Goal: Task Accomplishment & Management: Use online tool/utility

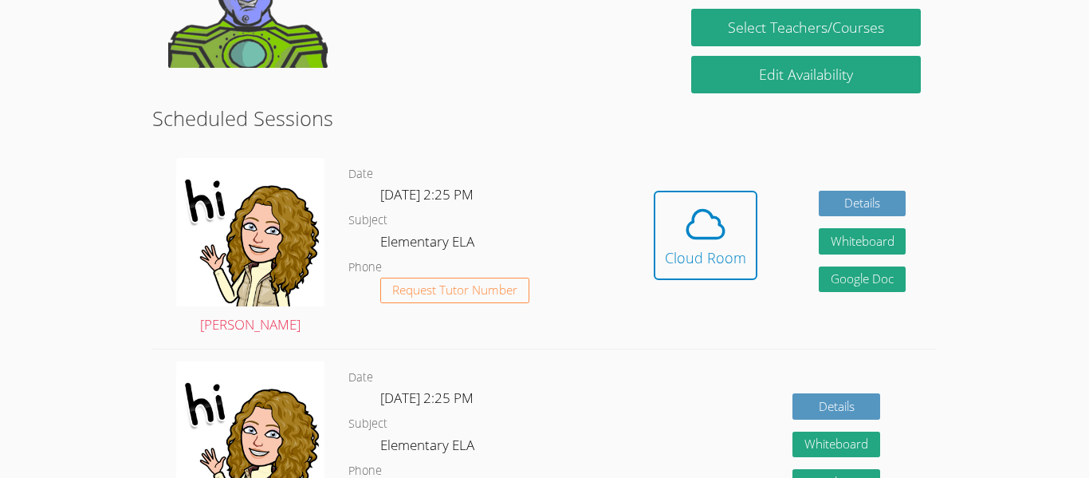
scroll to position [364, 0]
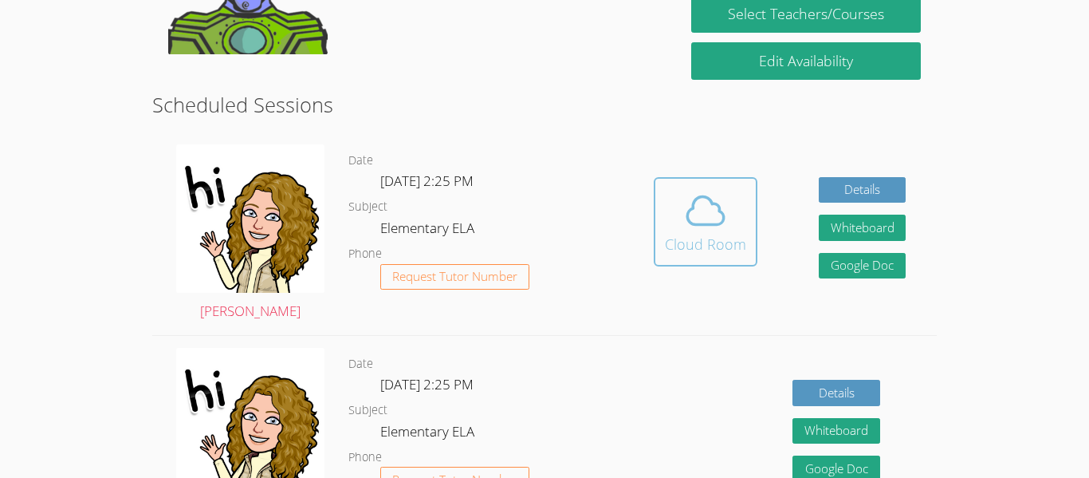
click at [704, 216] on icon at bounding box center [705, 210] width 45 height 45
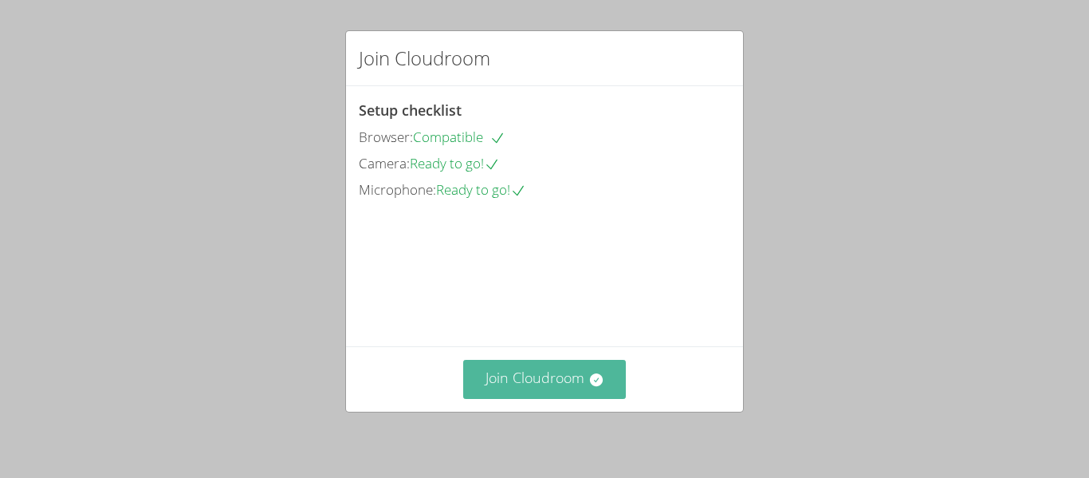
click at [551, 394] on button "Join Cloudroom" at bounding box center [544, 379] width 163 height 39
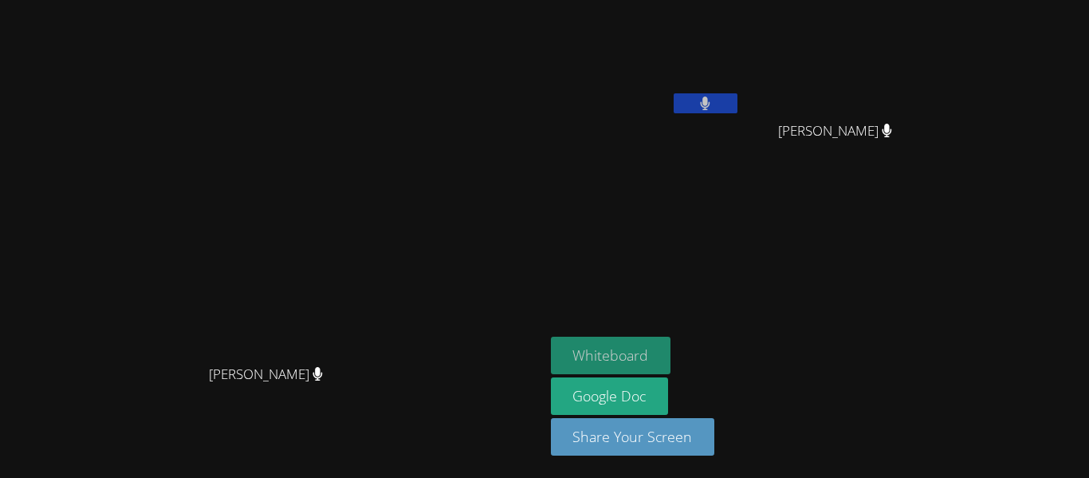
click at [666, 352] on button "Whiteboard" at bounding box center [611, 354] width 120 height 37
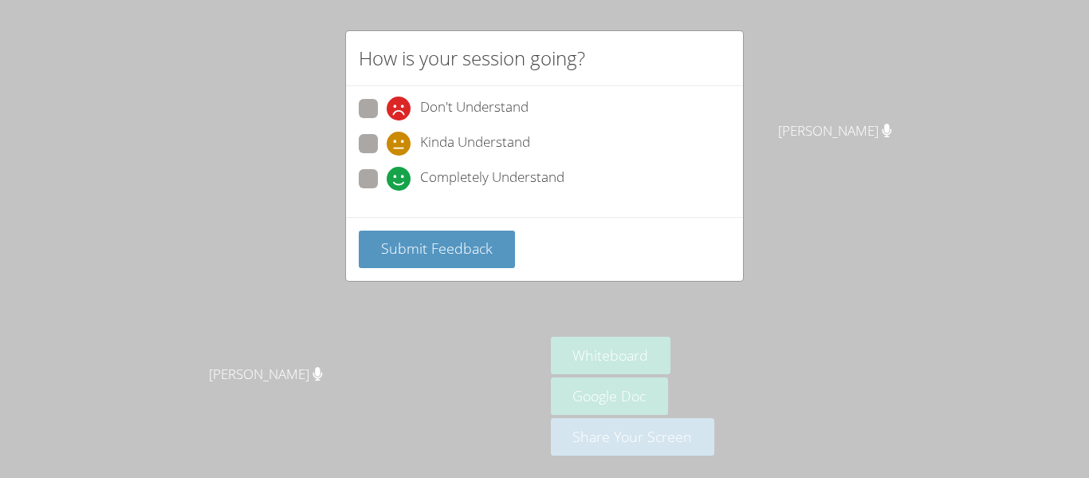
click at [387, 191] on span at bounding box center [387, 191] width 0 height 0
click at [387, 183] on input "Completely Understand" at bounding box center [394, 176] width 14 height 14
radio input "true"
